Goal: Task Accomplishment & Management: Manage account settings

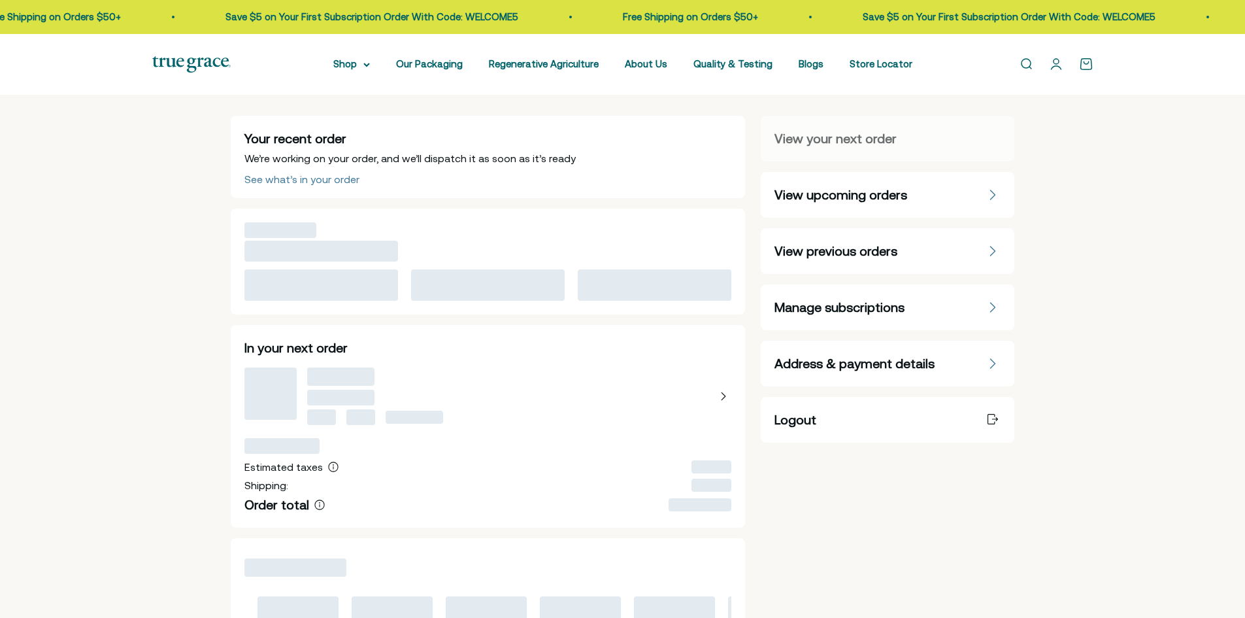
click at [955, 309] on div "Manage subscriptions" at bounding box center [888, 307] width 226 height 18
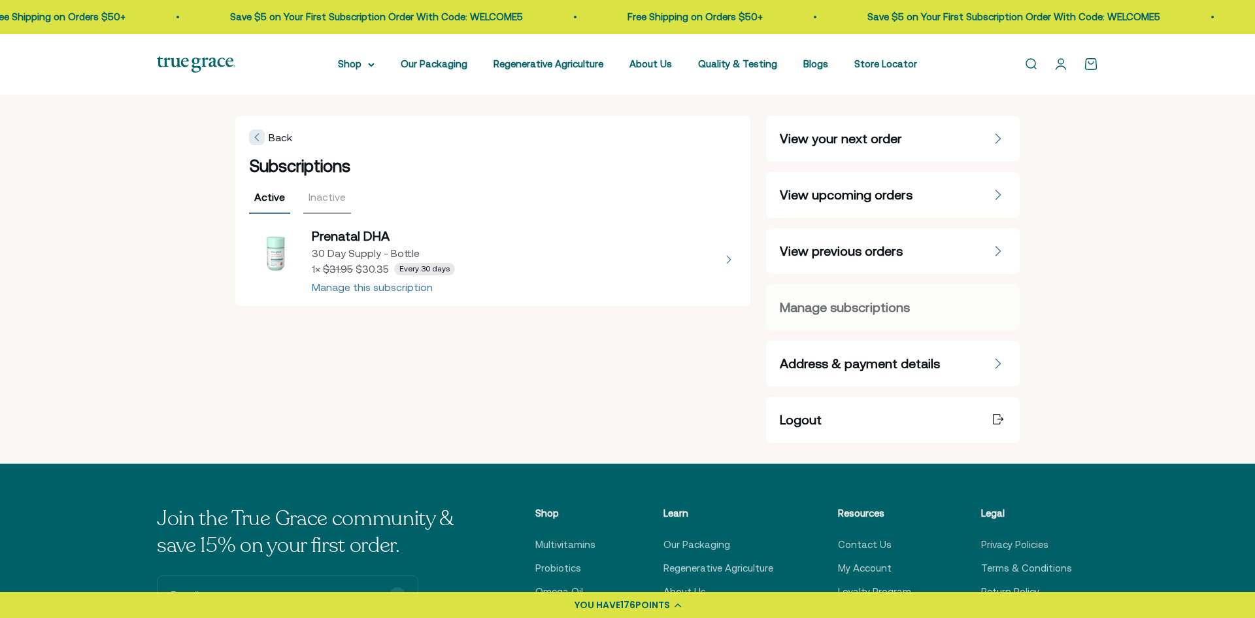
click at [855, 140] on body "[PERSON_NAME] 176 points ⚡ You're 24 points away! $5 off 200 points Not enough …" at bounding box center [627, 556] width 1255 height 1112
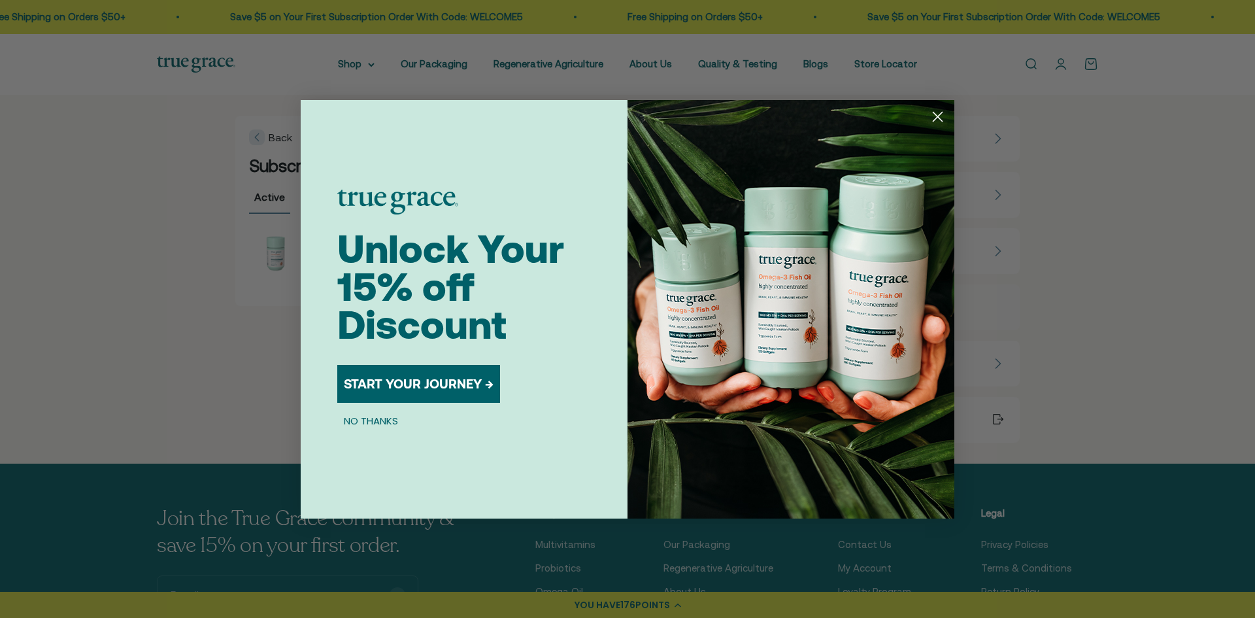
click at [945, 120] on circle "Close dialog" at bounding box center [938, 116] width 22 height 22
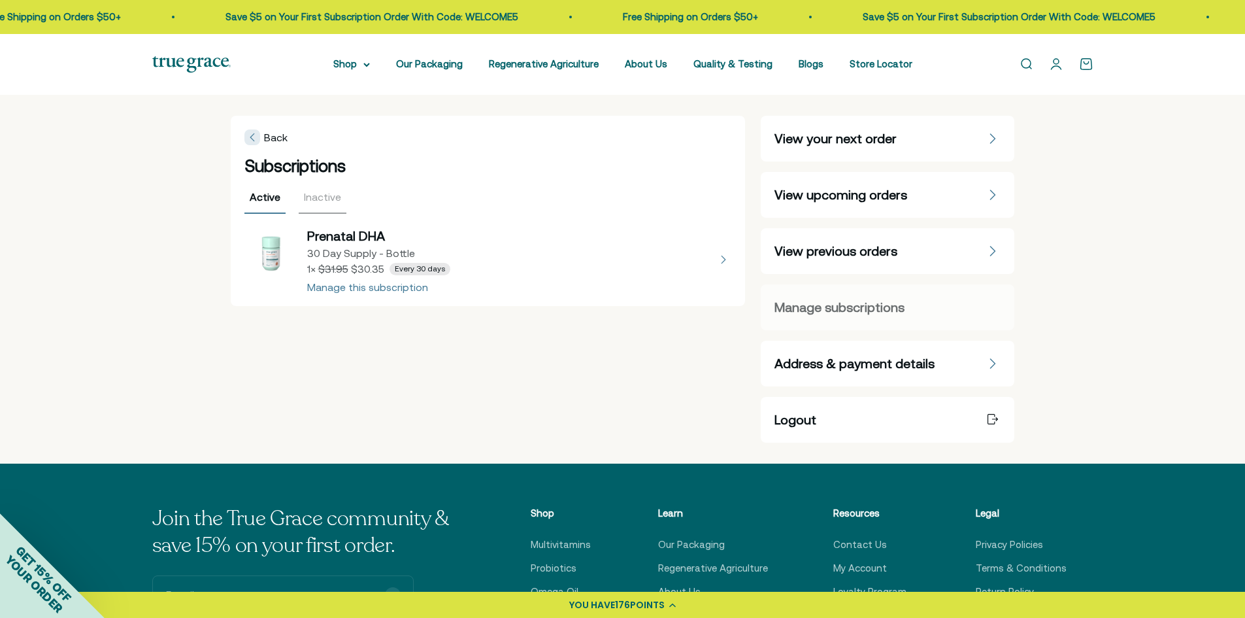
click at [923, 138] on div "View your next order" at bounding box center [888, 138] width 226 height 18
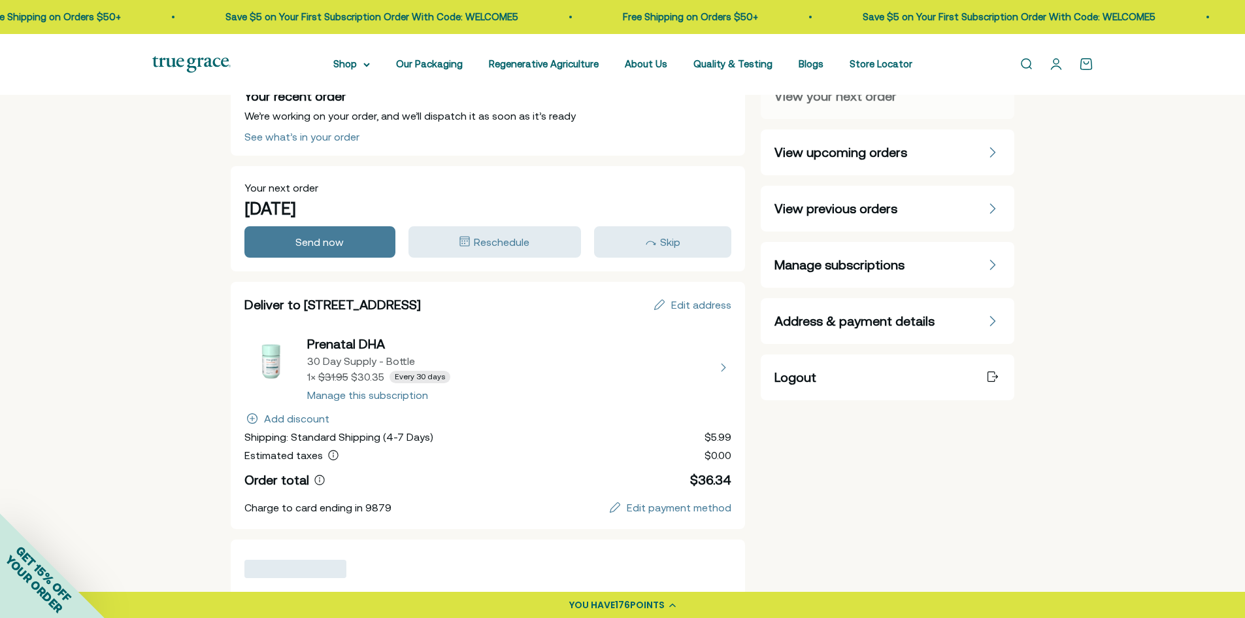
scroll to position [65, 0]
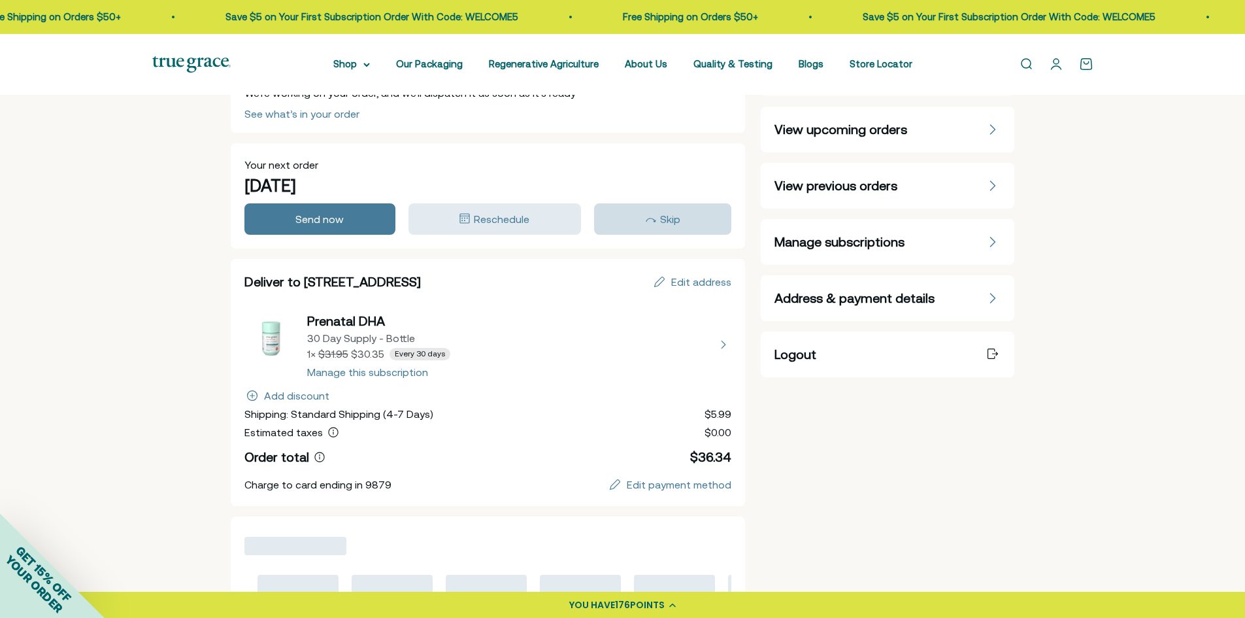
click at [691, 284] on div "Edit address" at bounding box center [701, 282] width 60 height 10
select select "[GEOGRAPHIC_DATA]"
select select "[US_STATE]"
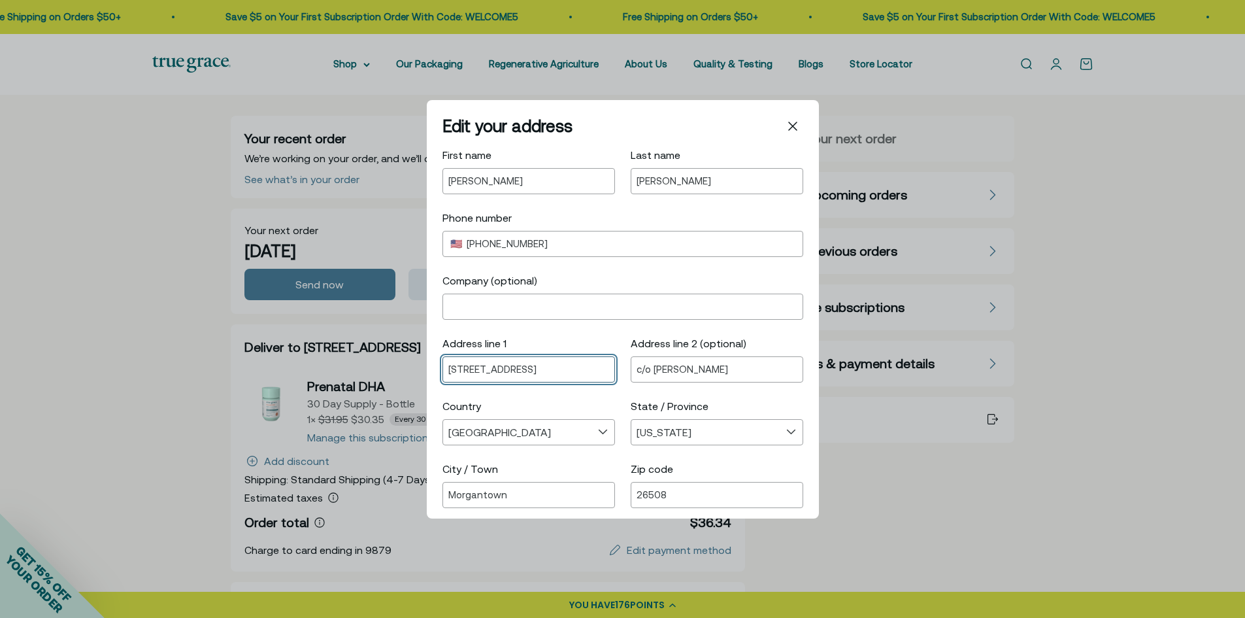
drag, startPoint x: 538, startPoint y: 370, endPoint x: 420, endPoint y: 369, distance: 117.7
click at [420, 369] on div "Edit your address First name [PERSON_NAME] Last name [PERSON_NAME] Phone number…" at bounding box center [622, 309] width 1245 height 618
type input "[STREET_ADDRESS]"
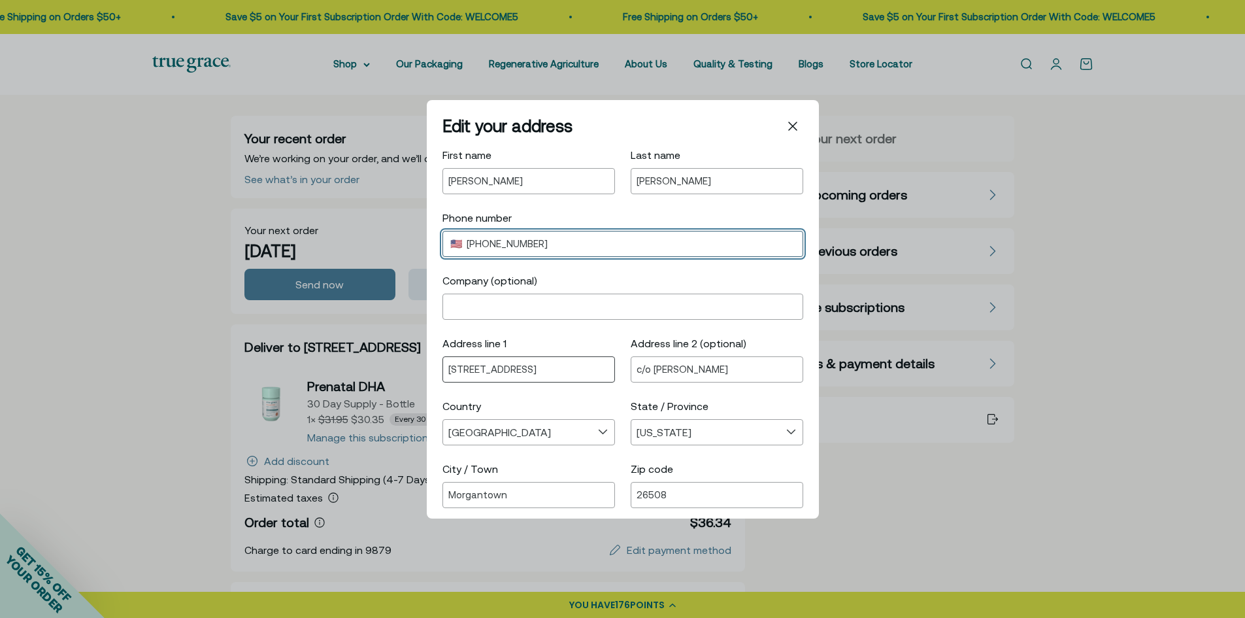
select select "US"
type input "+1"
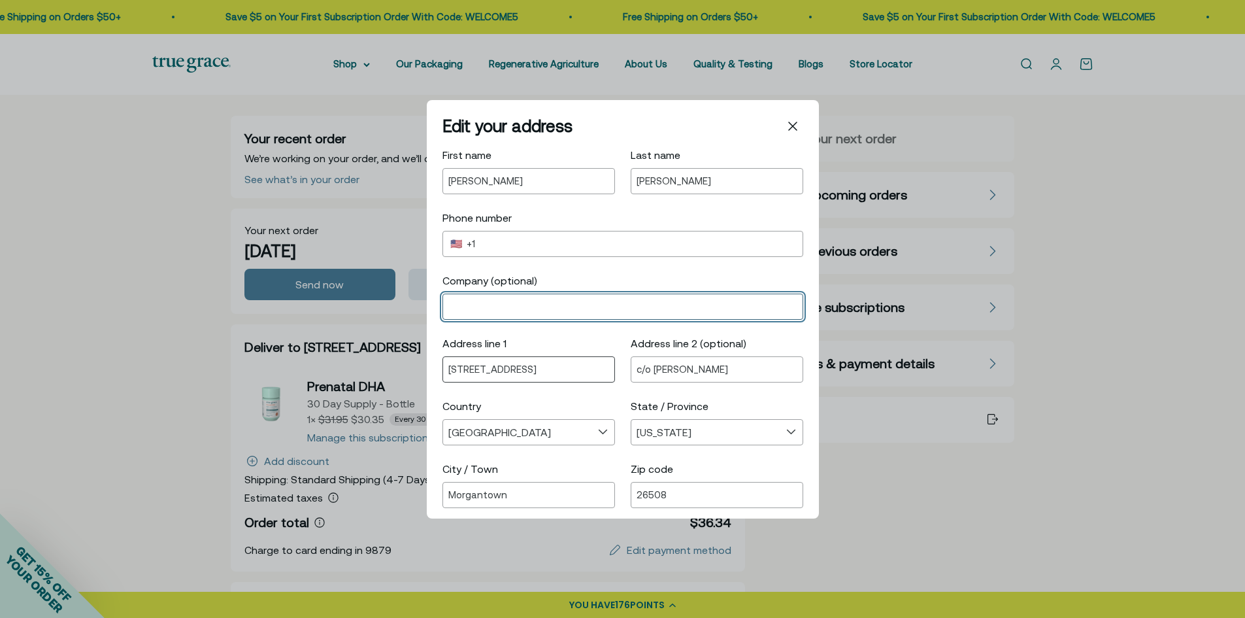
type input "Avon Corporation"
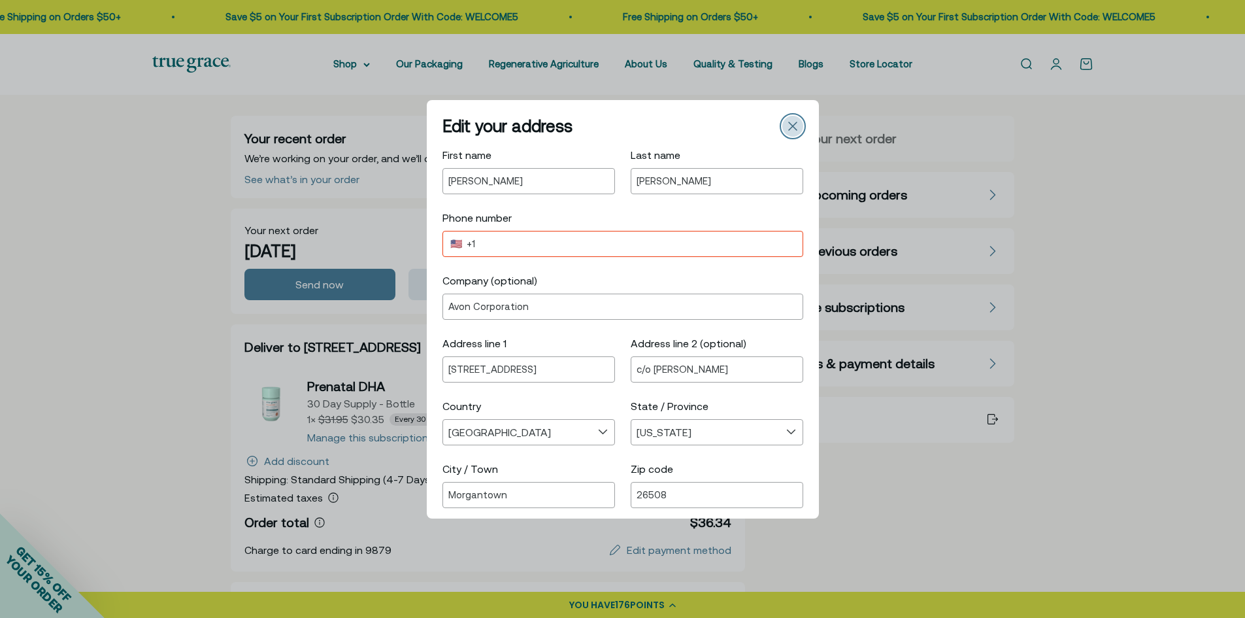
click at [789, 125] on icon "Close" at bounding box center [793, 126] width 8 height 8
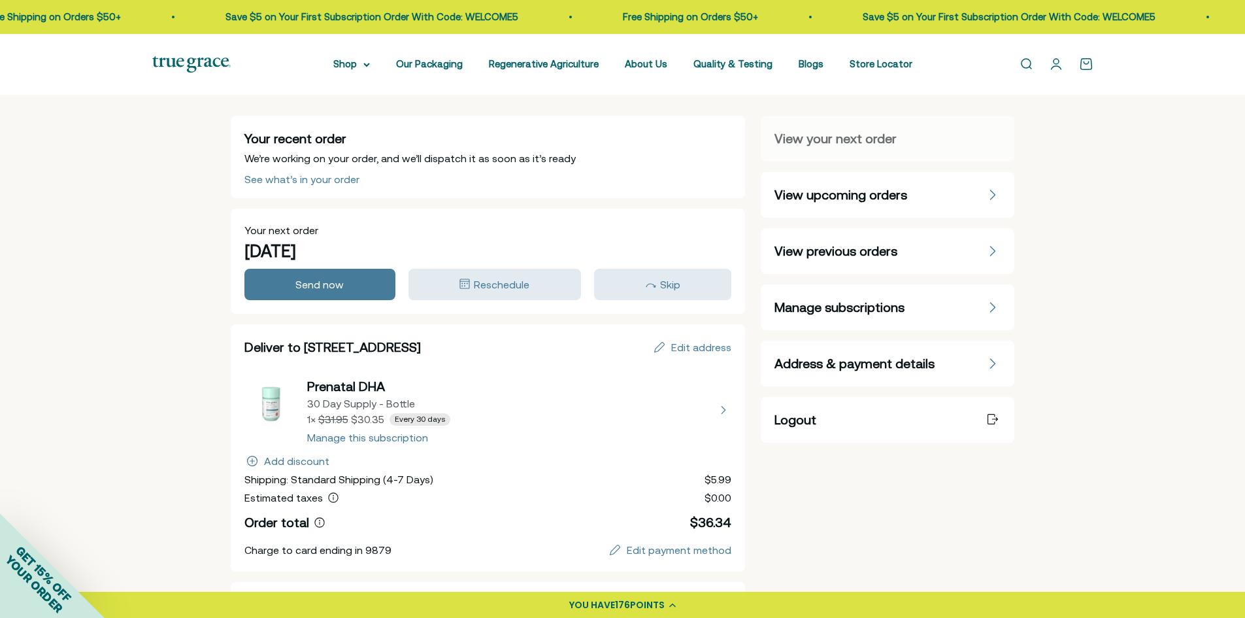
click at [832, 191] on span "View upcoming orders" at bounding box center [841, 195] width 133 height 18
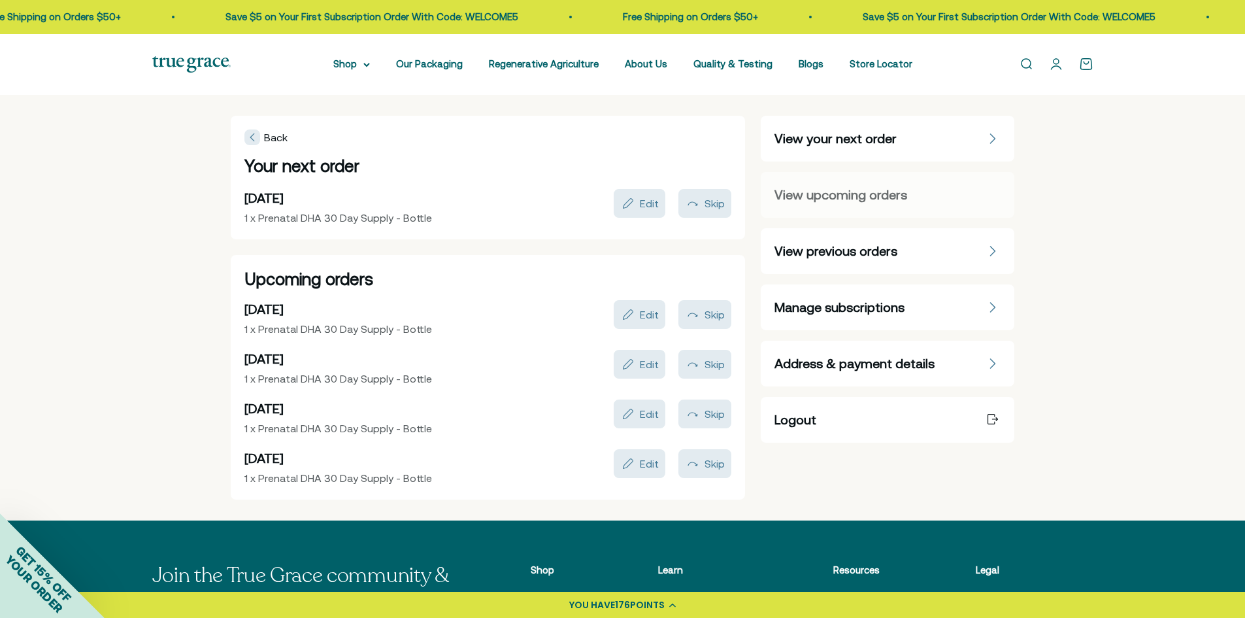
click at [867, 251] on span "View previous orders" at bounding box center [836, 251] width 123 height 18
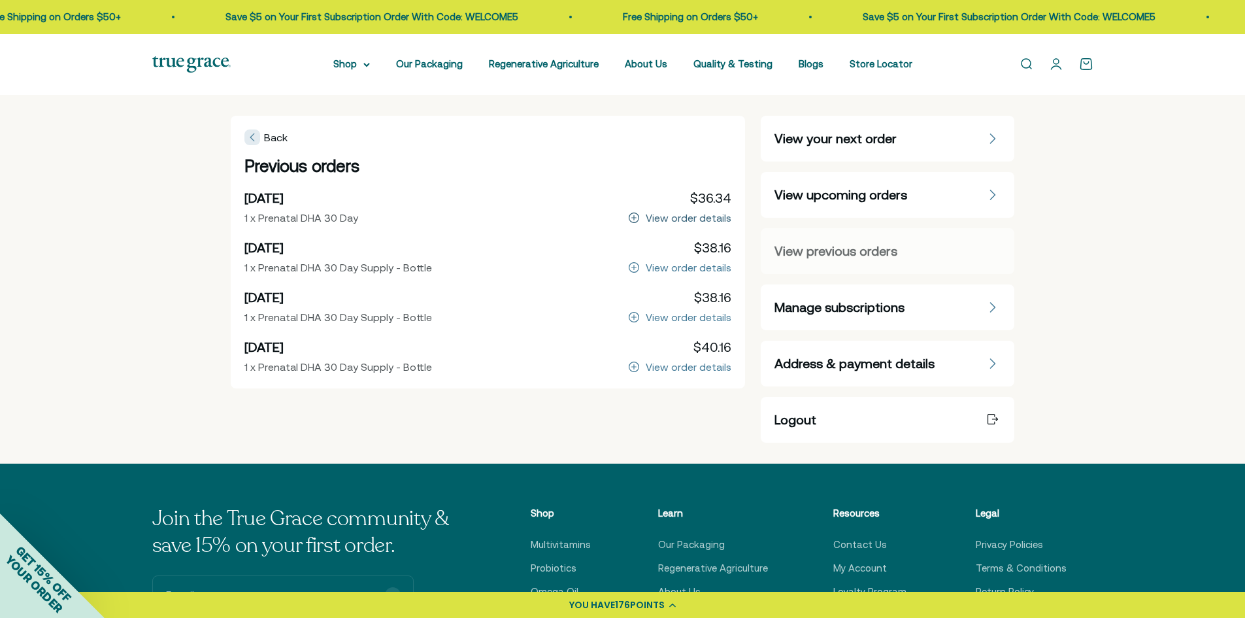
click at [676, 222] on div "View order details" at bounding box center [689, 217] width 86 height 10
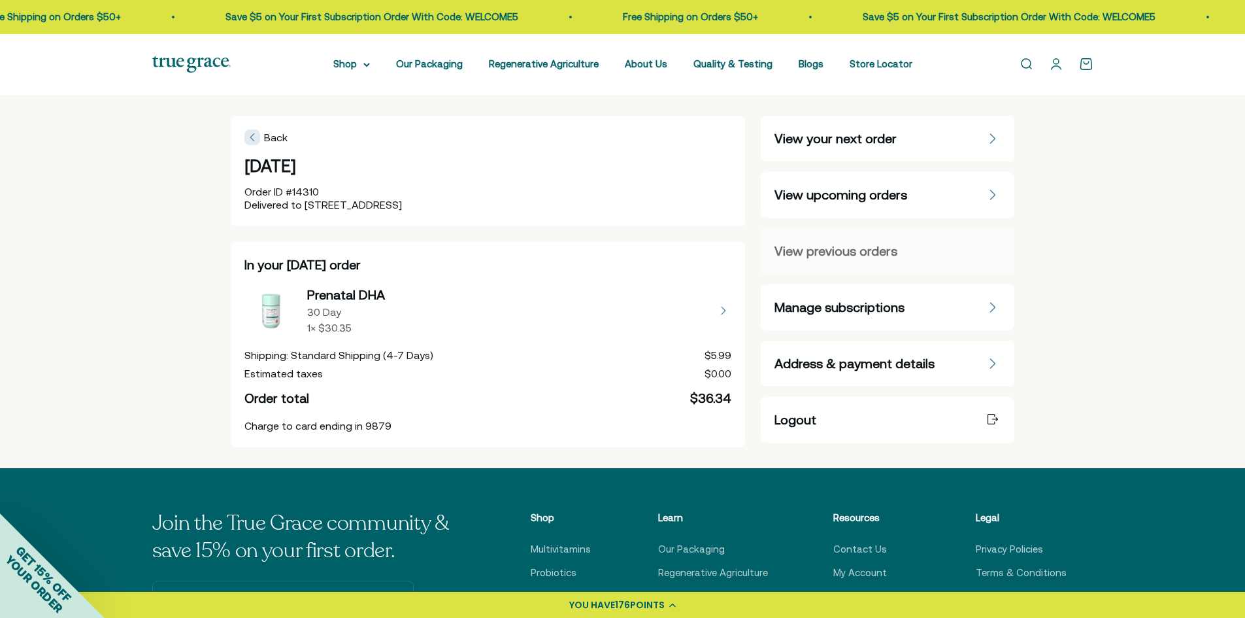
click at [718, 309] on button "view details about Prenatal DHA 30 Day 1 × $30.35" at bounding box center [488, 310] width 488 height 52
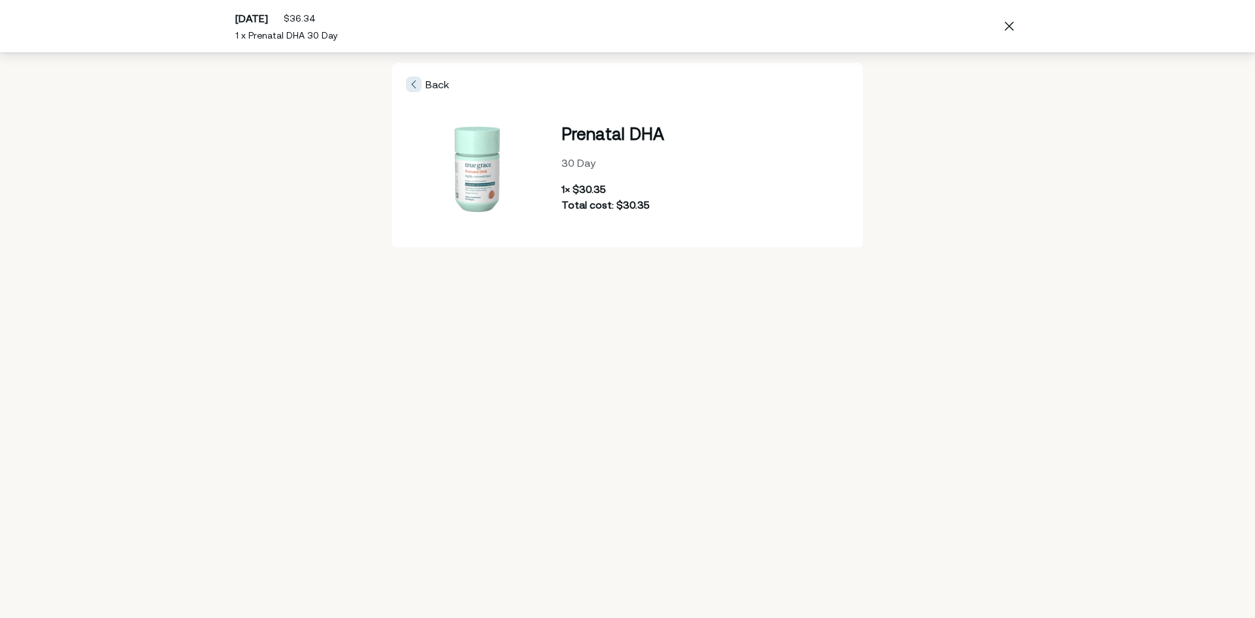
click at [416, 82] on div at bounding box center [414, 84] width 16 height 16
